Goal: Find specific page/section: Find specific page/section

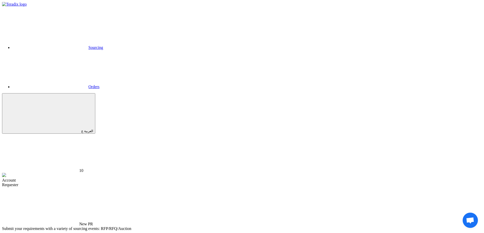
click at [103, 45] on link "Sourcing" at bounding box center [57, 47] width 91 height 4
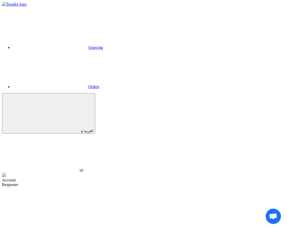
drag, startPoint x: 30, startPoint y: 119, endPoint x: 167, endPoint y: 122, distance: 137.5
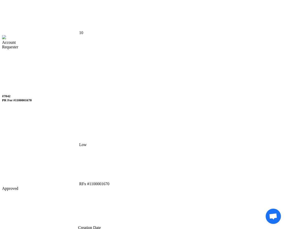
scroll to position [136, 0]
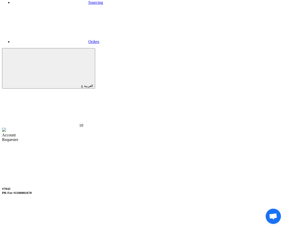
scroll to position [39, 0]
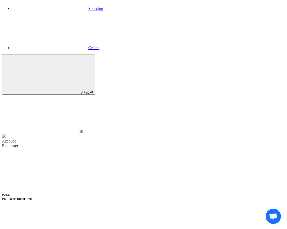
drag, startPoint x: 29, startPoint y: 79, endPoint x: 176, endPoint y: 83, distance: 146.7
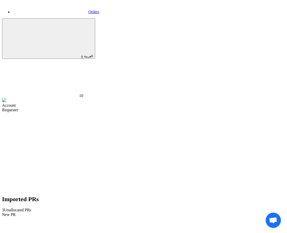
scroll to position [73, 0]
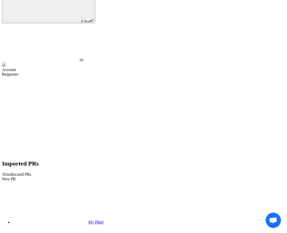
scroll to position [131, 0]
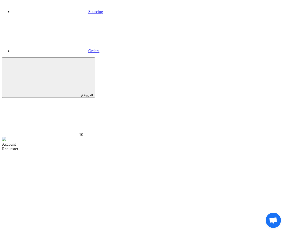
scroll to position [0, 0]
